Goal: Navigation & Orientation: Find specific page/section

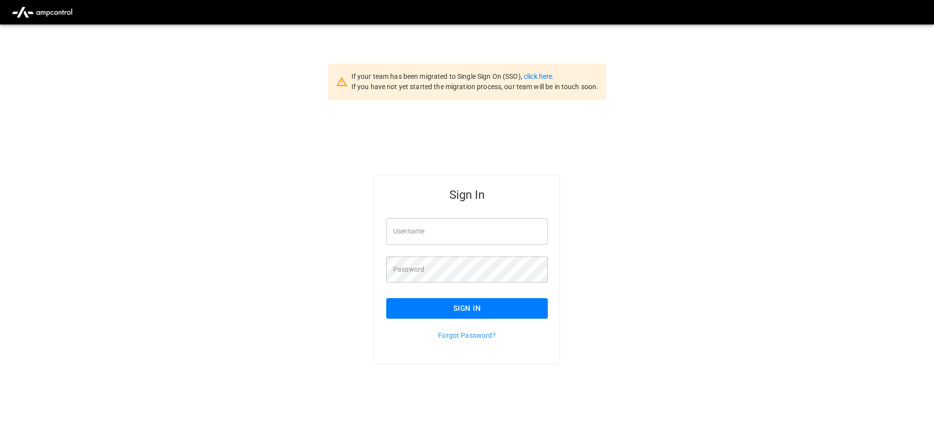
type input "**********"
click at [482, 299] on button "Sign In" at bounding box center [466, 308] width 161 height 21
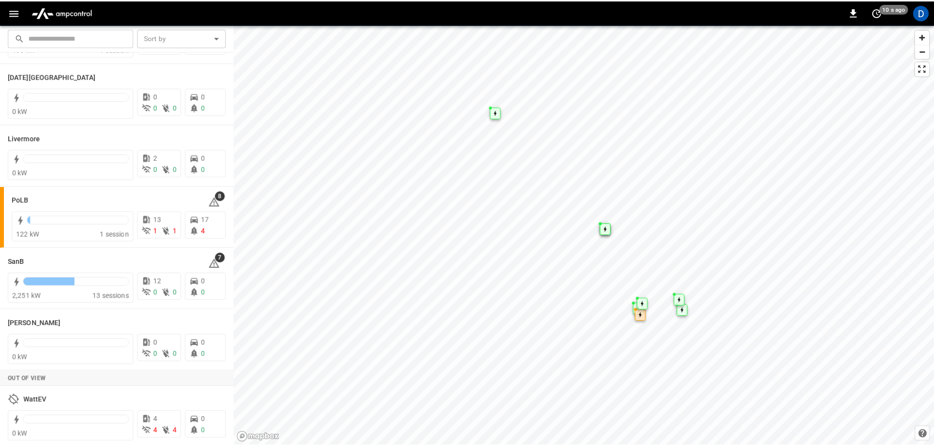
scroll to position [190, 0]
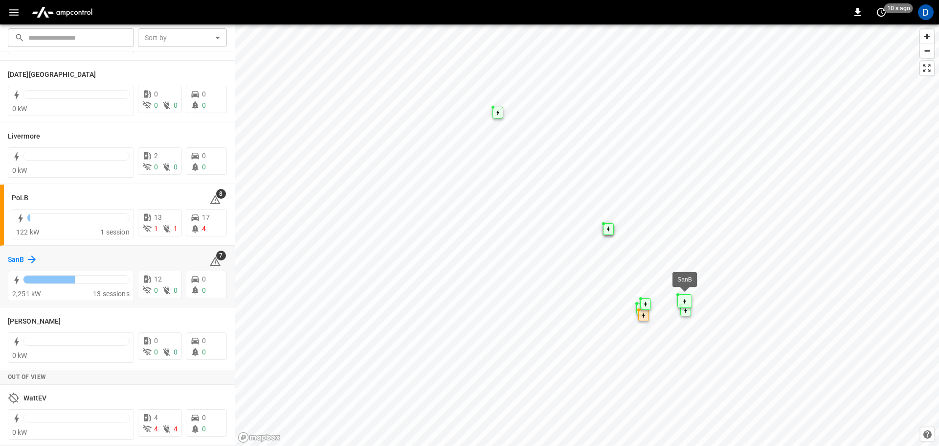
click at [30, 260] on icon at bounding box center [32, 259] width 8 height 8
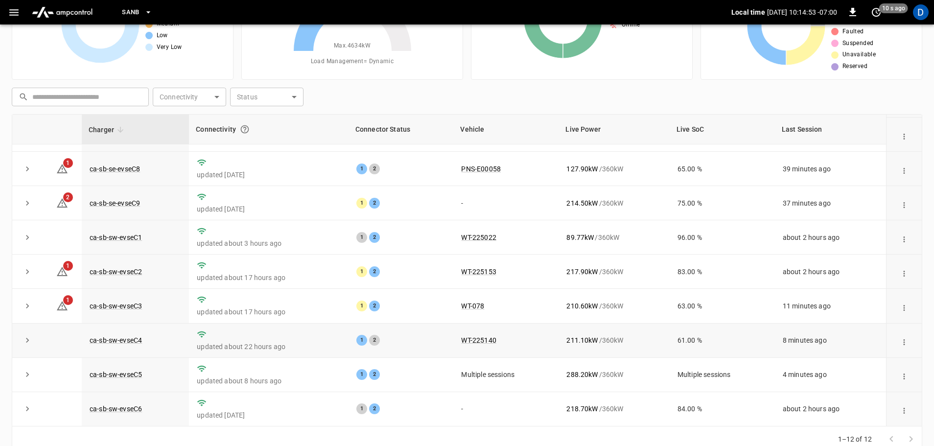
scroll to position [98, 0]
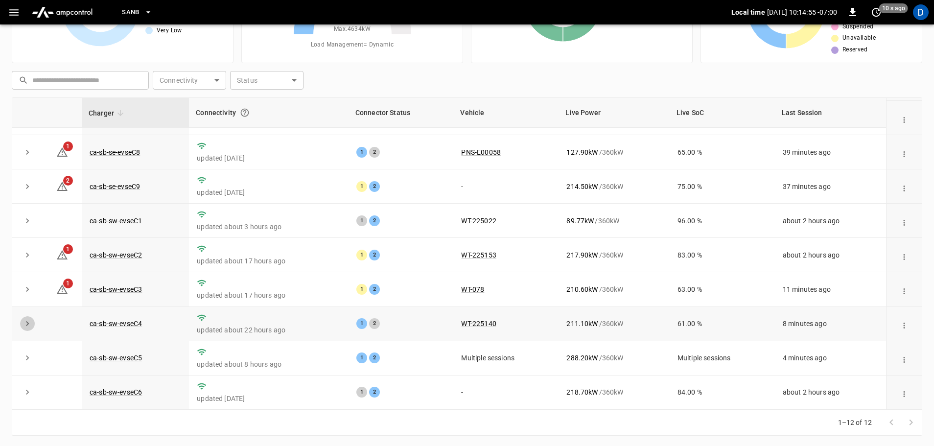
click at [25, 321] on icon "expand row" at bounding box center [28, 324] width 10 height 10
